Goal: Task Accomplishment & Management: Manage account settings

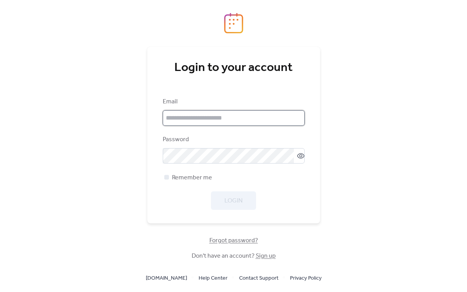
click at [218, 119] on input "email" at bounding box center [234, 117] width 142 height 15
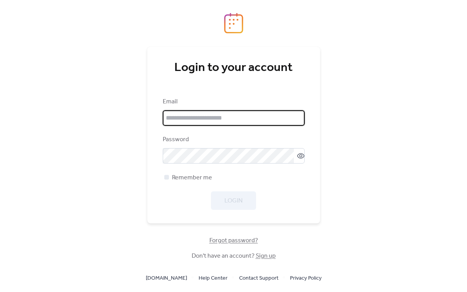
click at [368, 118] on div "Login to your account Email Password Remember me Login Forgot password? Don't h…" at bounding box center [233, 146] width 467 height 292
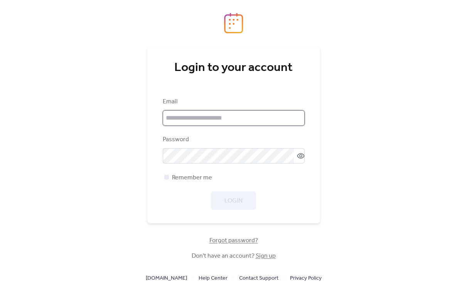
click at [240, 118] on input "email" at bounding box center [234, 117] width 142 height 15
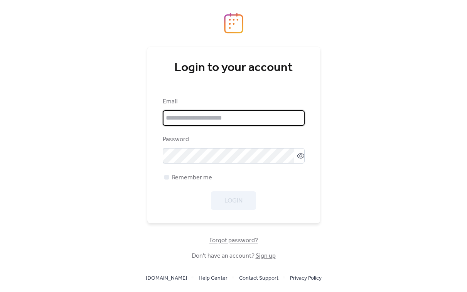
type input "**********"
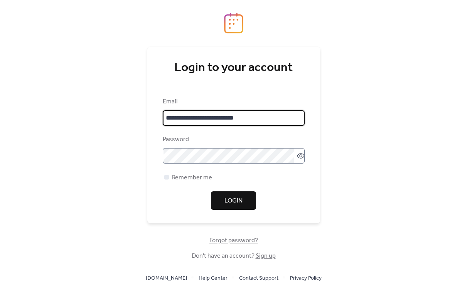
click at [299, 154] on icon at bounding box center [300, 155] width 3 height 3
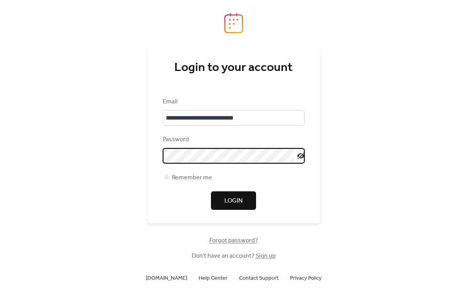
click at [241, 204] on span "Login" at bounding box center [233, 200] width 18 height 9
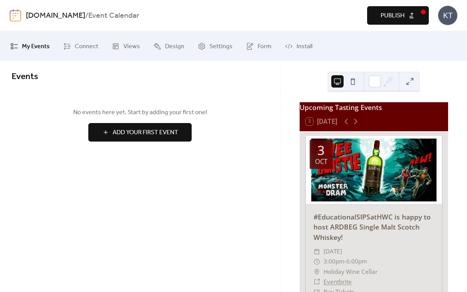
click at [414, 15] on button "Publish" at bounding box center [398, 15] width 62 height 18
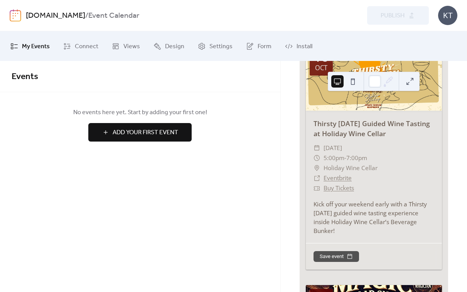
scroll to position [758, 0]
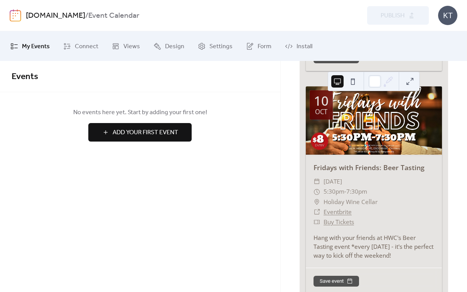
click at [25, 45] on span "My Events" at bounding box center [36, 46] width 28 height 12
click at [165, 42] on span "Design" at bounding box center [174, 46] width 19 height 12
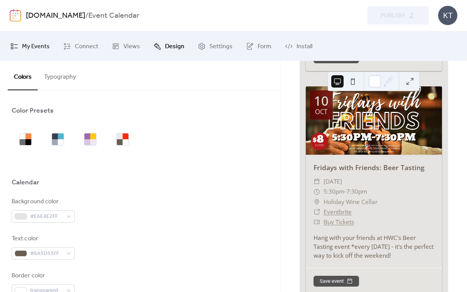
click at [23, 44] on span "My Events" at bounding box center [36, 46] width 28 height 12
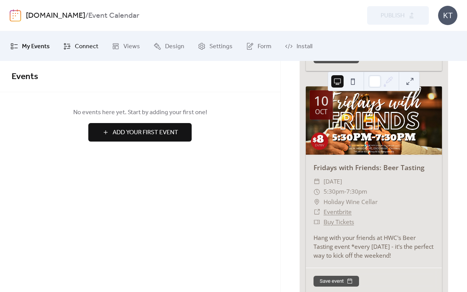
click at [83, 45] on span "Connect" at bounding box center [86, 46] width 23 height 12
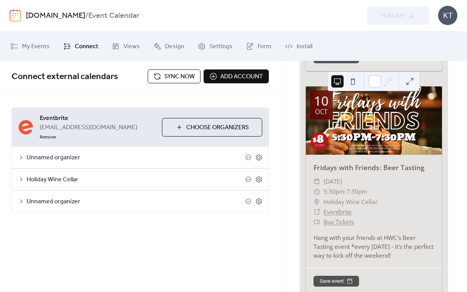
click at [168, 76] on span "Sync now" at bounding box center [179, 76] width 30 height 9
click at [153, 74] on button "Sync now" at bounding box center [174, 76] width 53 height 14
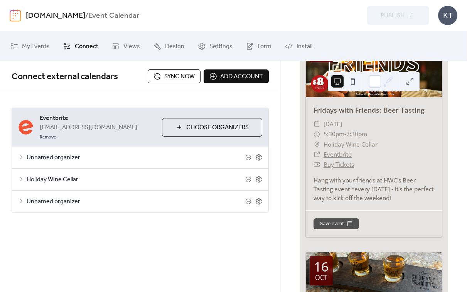
scroll to position [718, 0]
